Goal: Task Accomplishment & Management: Use online tool/utility

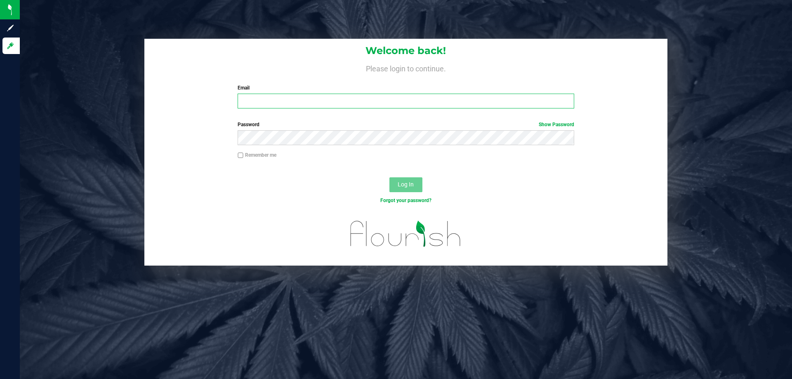
click at [325, 99] on input "Email" at bounding box center [406, 101] width 336 height 15
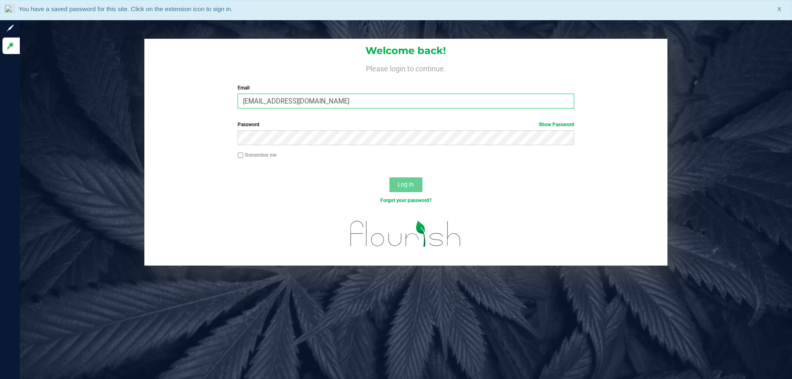
type input "[EMAIL_ADDRESS][DOMAIN_NAME]"
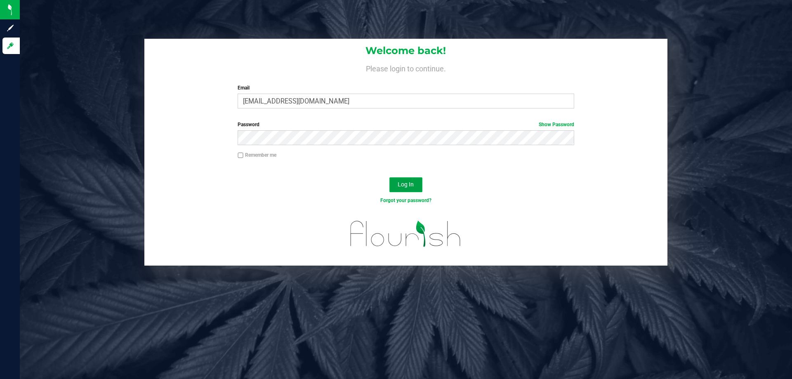
click at [408, 190] on button "Log In" at bounding box center [405, 184] width 33 height 15
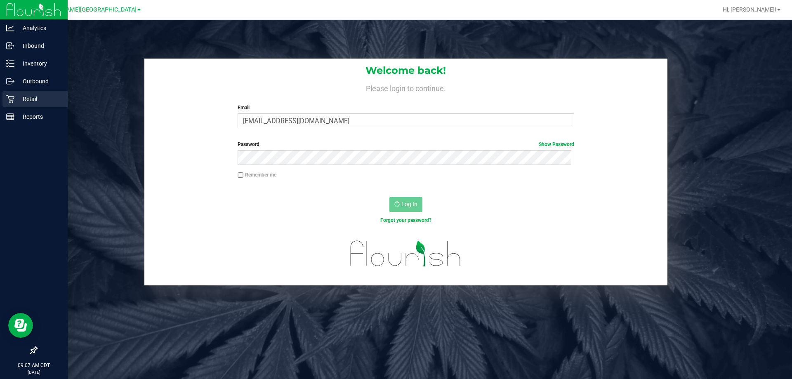
click at [37, 96] on p "Retail" at bounding box center [39, 99] width 50 height 10
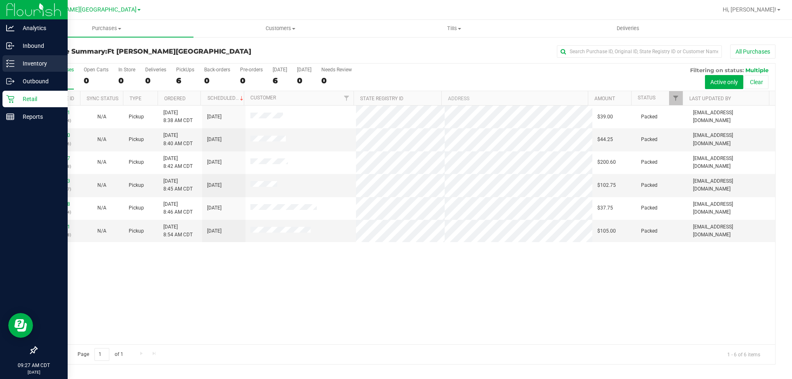
click at [28, 59] on p "Inventory" at bounding box center [39, 64] width 50 height 10
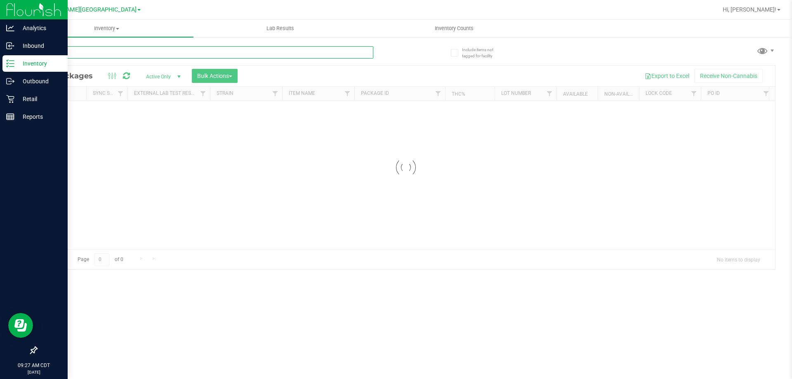
click at [136, 51] on input "text" at bounding box center [204, 52] width 337 height 12
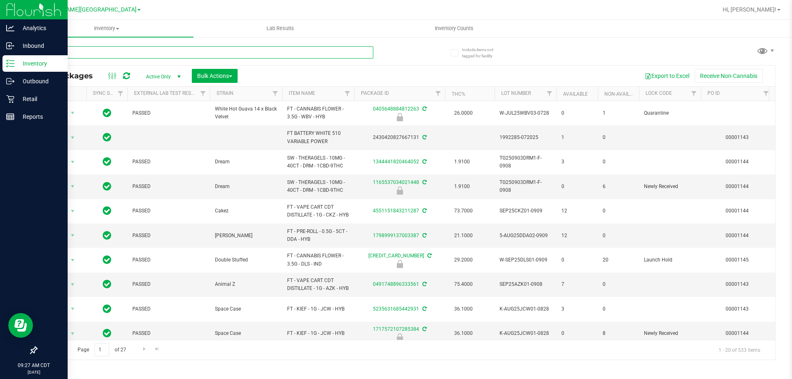
type input "snp"
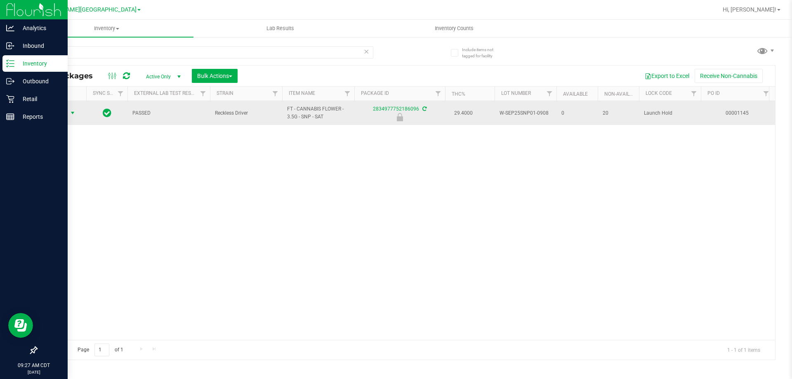
click at [58, 115] on span "Action" at bounding box center [56, 113] width 22 height 12
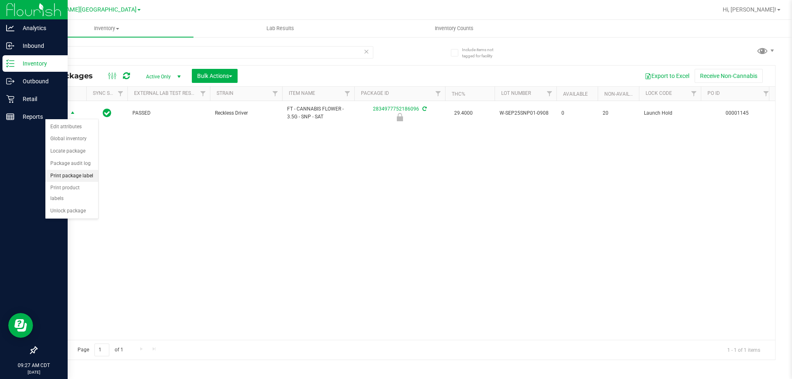
click at [85, 177] on li "Print package label" at bounding box center [71, 176] width 53 height 12
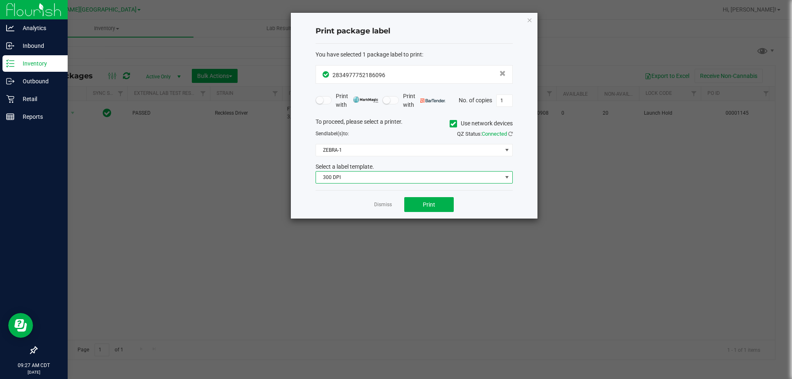
click at [415, 179] on span "300 DPI" at bounding box center [409, 178] width 186 height 12
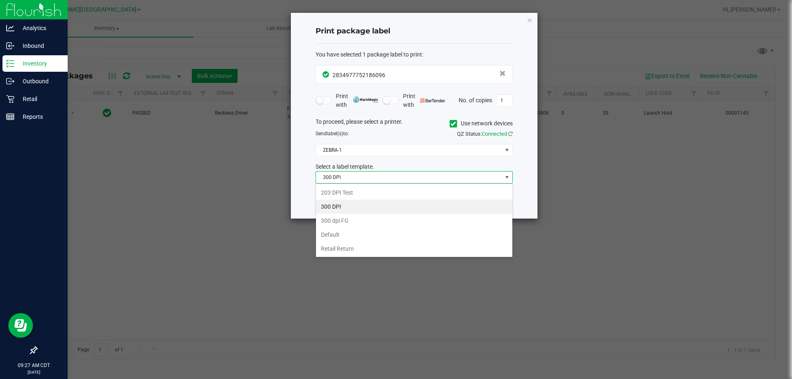
scroll to position [12, 197]
click at [337, 193] on li "203 DPI Test" at bounding box center [414, 193] width 196 height 14
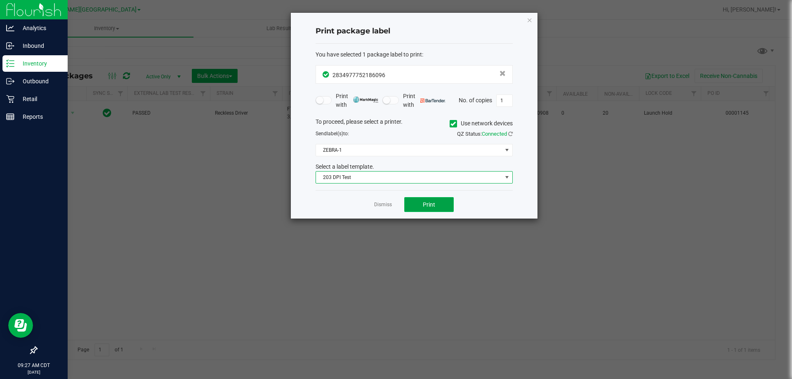
click at [445, 206] on button "Print" at bounding box center [429, 204] width 50 height 15
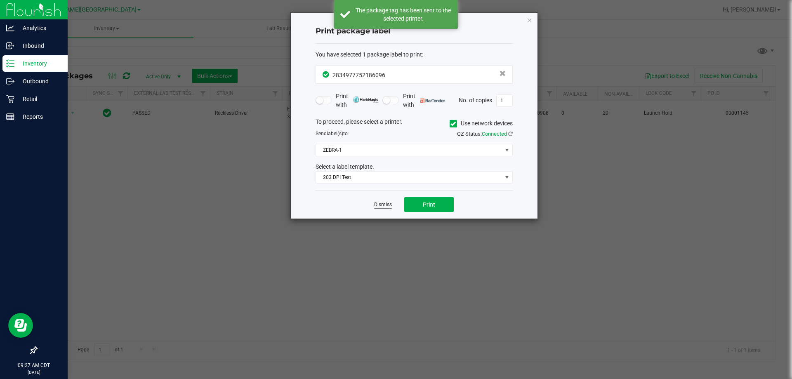
click at [386, 203] on link "Dismiss" at bounding box center [383, 204] width 18 height 7
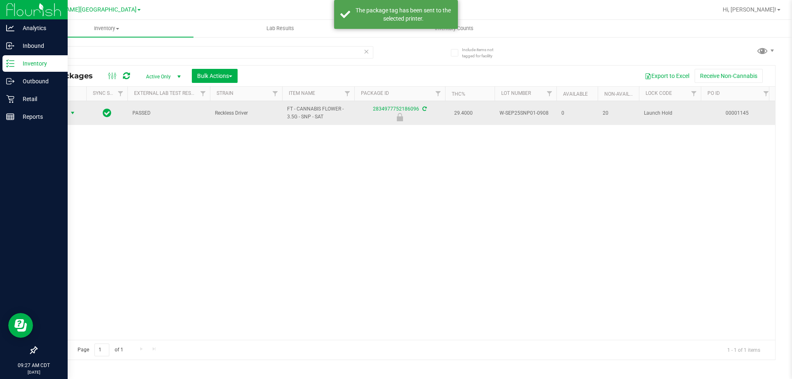
click at [68, 111] on span "select" at bounding box center [73, 113] width 10 height 12
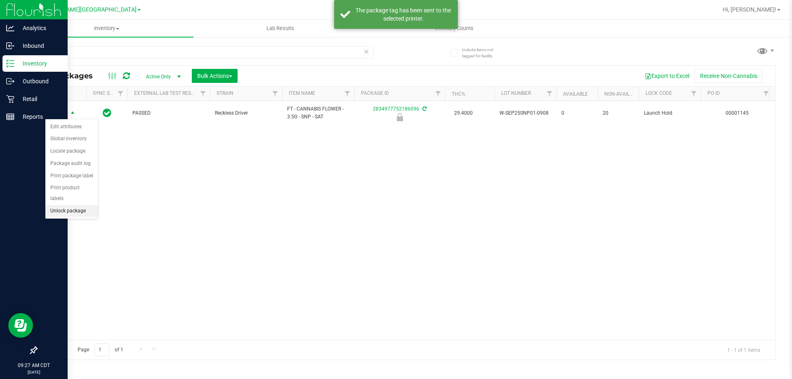
click at [78, 205] on li "Unlock package" at bounding box center [71, 211] width 53 height 12
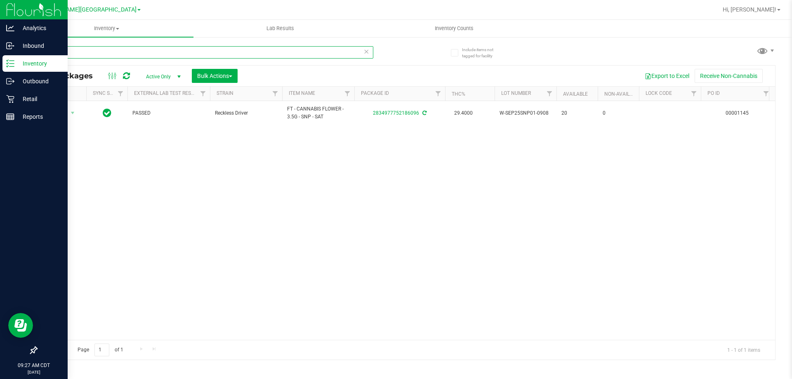
click at [73, 54] on input "snp" at bounding box center [204, 52] width 337 height 12
type input "s"
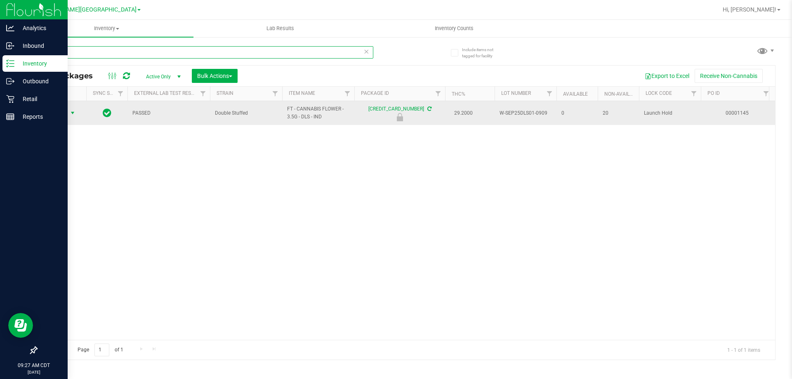
type input "dls"
click at [55, 115] on span "Action" at bounding box center [56, 113] width 22 height 12
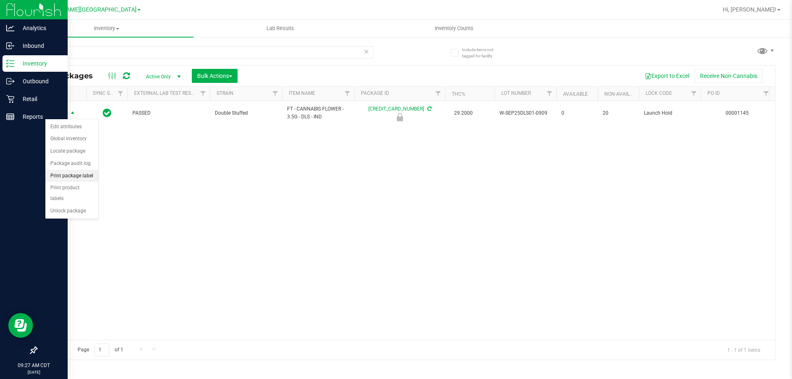
click at [88, 178] on li "Print package label" at bounding box center [71, 176] width 53 height 12
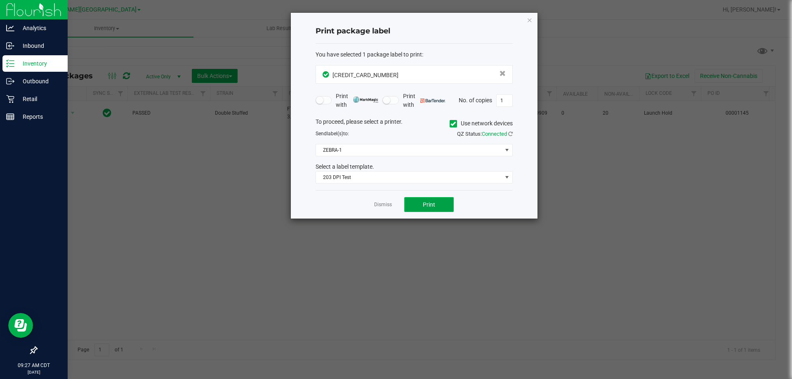
click at [429, 204] on span "Print" at bounding box center [429, 204] width 12 height 7
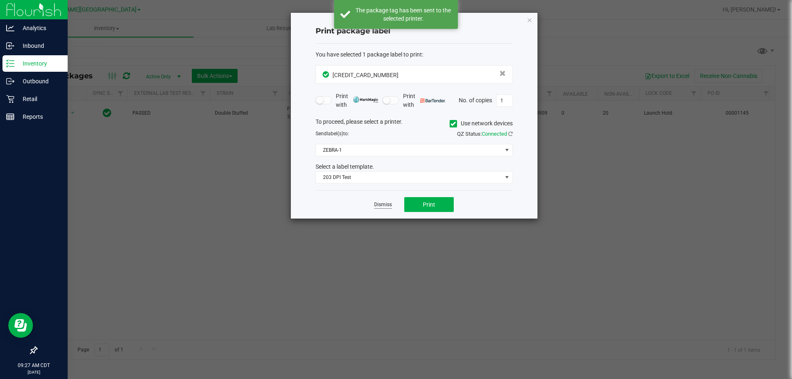
click at [388, 203] on link "Dismiss" at bounding box center [383, 204] width 18 height 7
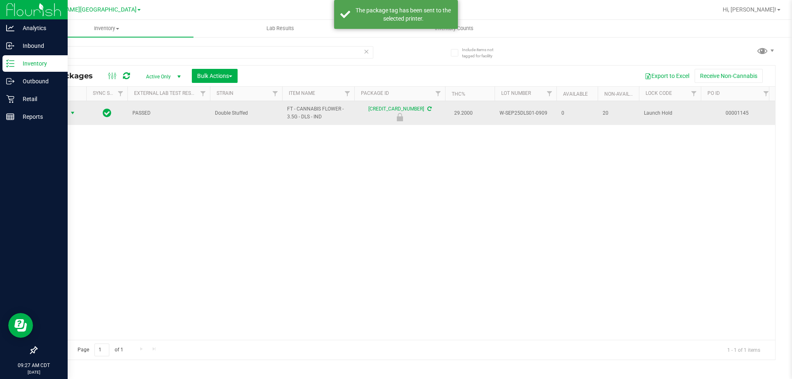
click at [61, 113] on span "Action" at bounding box center [56, 113] width 22 height 12
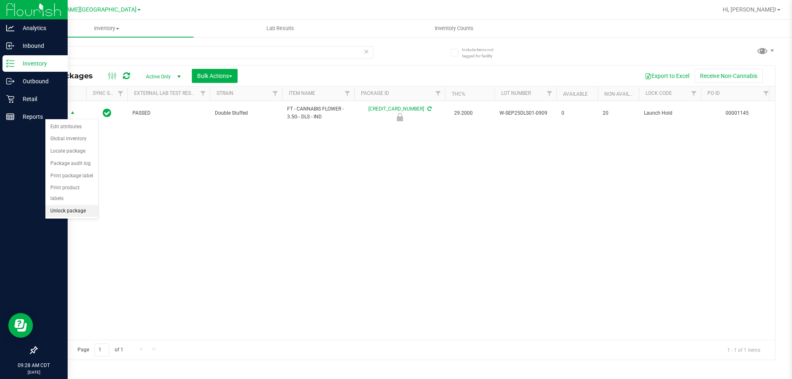
click at [78, 205] on li "Unlock package" at bounding box center [71, 211] width 53 height 12
